Goal: Communication & Community: Ask a question

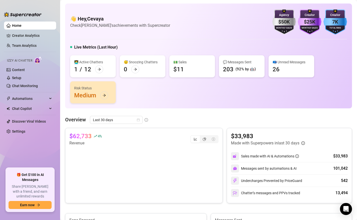
scroll to position [191, 0]
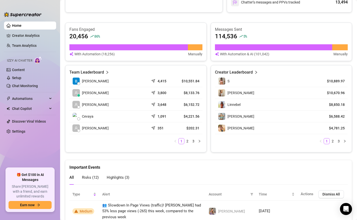
click at [2, 7] on aside "Home Creator Analytics Team Analytics Izzy AI Chatter Content Setup Chat Monito…" at bounding box center [30, 110] width 60 height 220
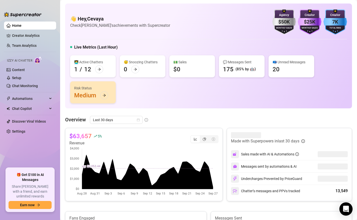
click at [346, 210] on icon "Open Intercom Messenger" at bounding box center [346, 209] width 6 height 7
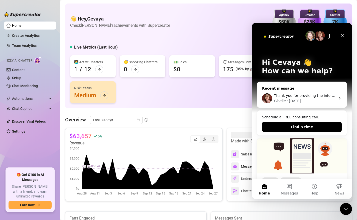
click at [296, 96] on span "Thank you for providing the information. I’ll review it with my team and get ba…" at bounding box center [351, 96] width 154 height 4
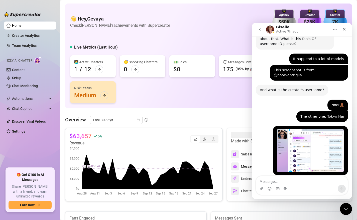
scroll to position [542, 0]
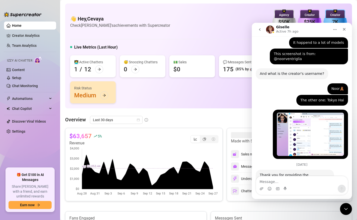
click at [281, 180] on textarea "Message…" at bounding box center [302, 180] width 92 height 9
type textarea "Hi there"
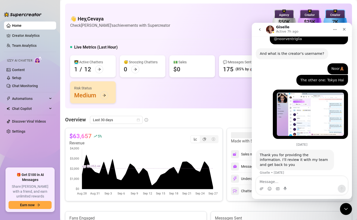
scroll to position [564, 0]
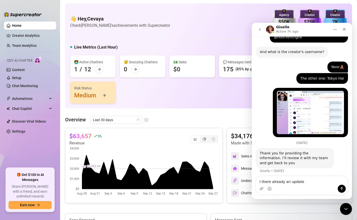
type textarea "I there already an update ?"
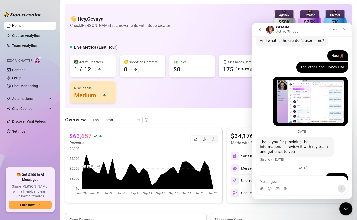
click at [344, 210] on icon "Close Intercom Messenger" at bounding box center [345, 209] width 6 height 6
